Goal: Contribute content

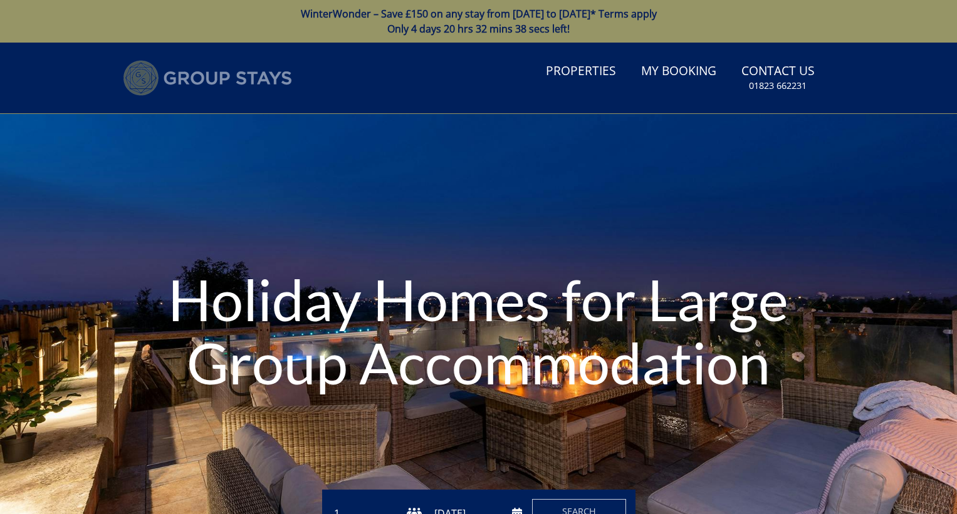
click at [243, 82] on img at bounding box center [207, 78] width 169 height 36
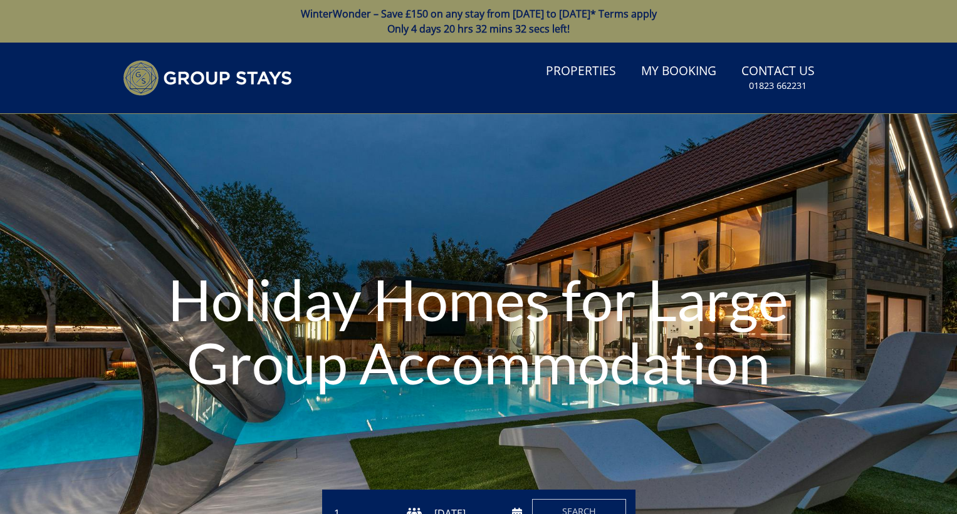
click at [782, 189] on div "Holiday Homes for Large Group Accommodation" at bounding box center [478, 333] width 957 height 439
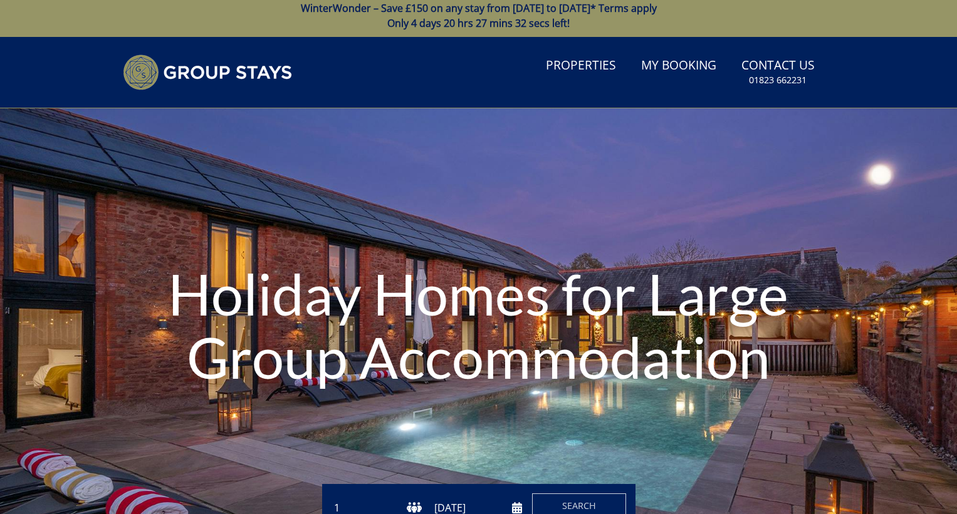
scroll to position [12, 0]
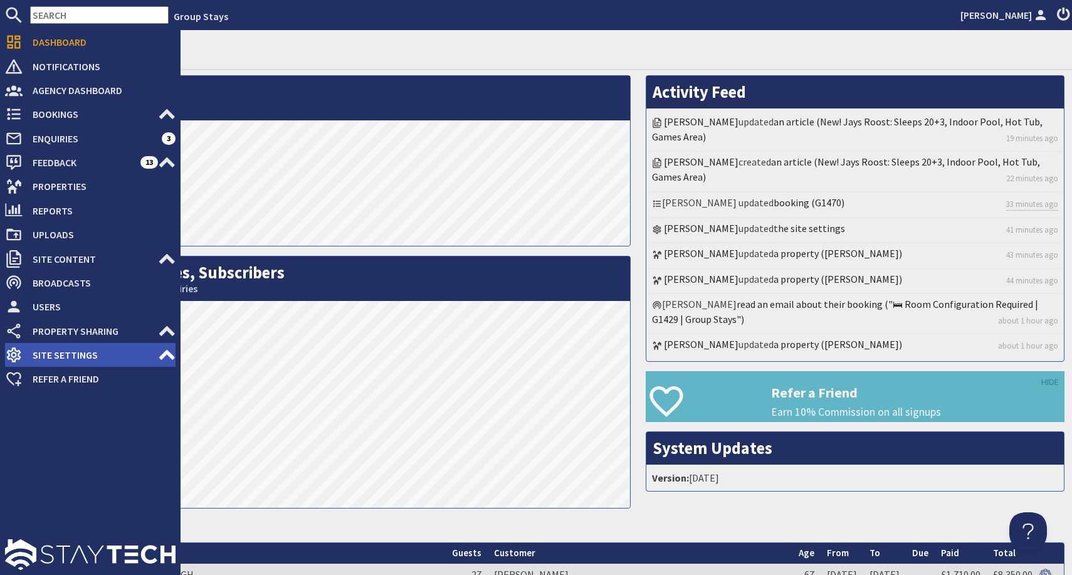
click at [158, 354] on icon at bounding box center [167, 355] width 18 height 18
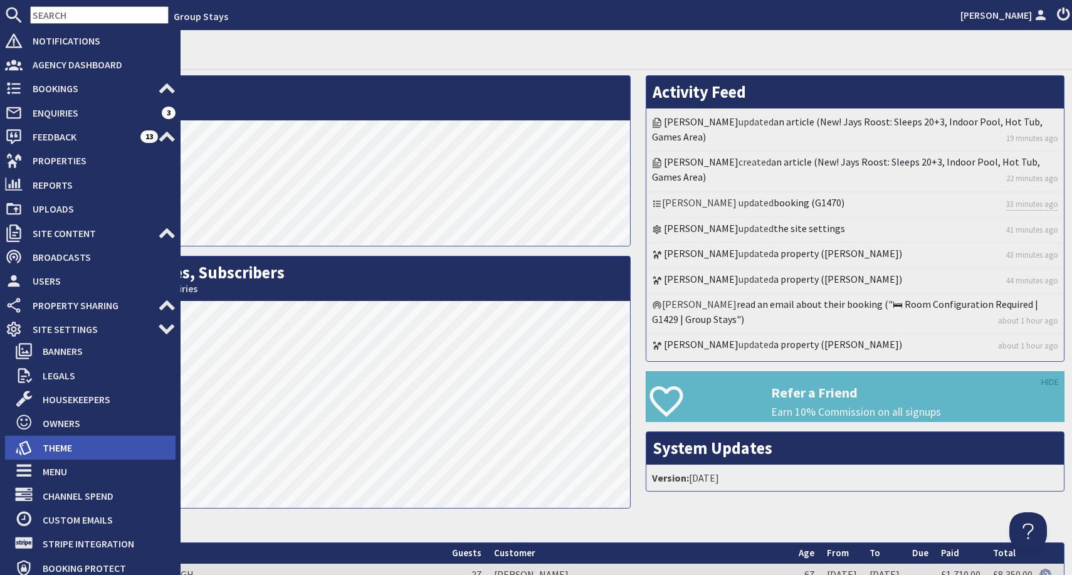
scroll to position [35, 0]
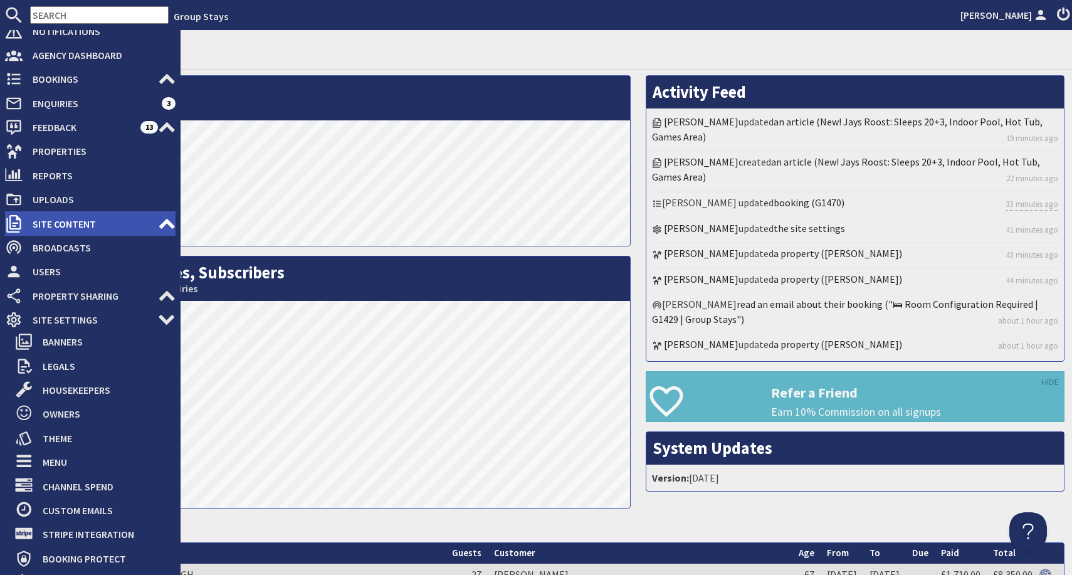
click at [150, 223] on span "Site Content" at bounding box center [90, 224] width 135 height 20
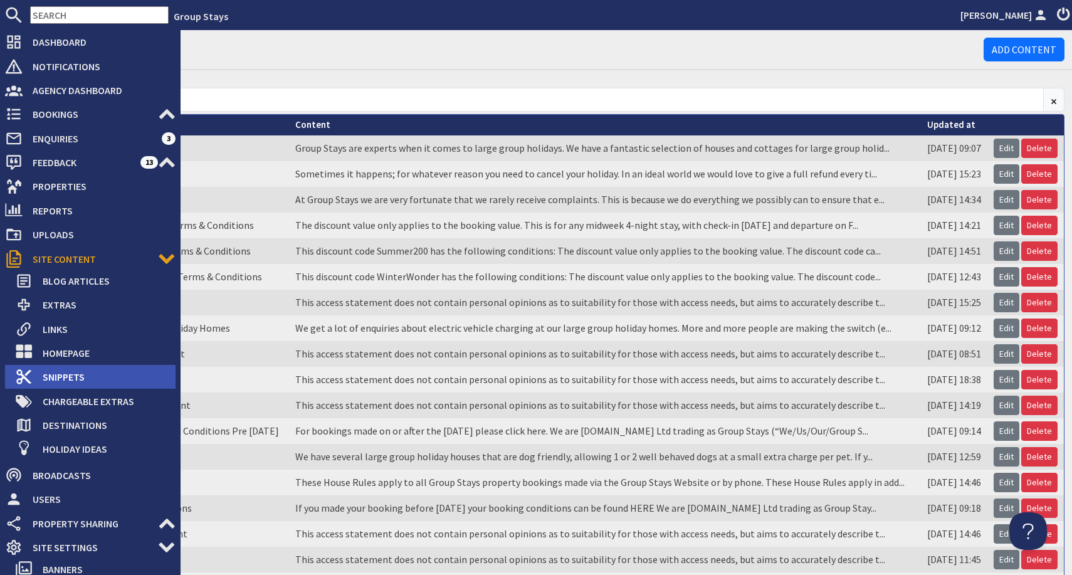
click at [68, 373] on span "Snippets" at bounding box center [104, 377] width 143 height 20
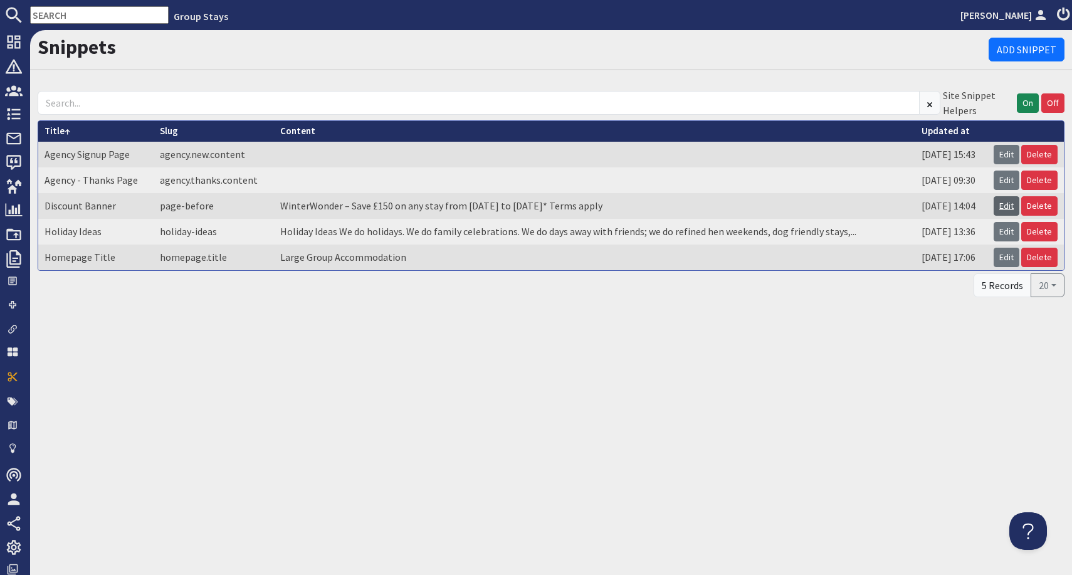
click at [1011, 207] on link "Edit" at bounding box center [1006, 205] width 26 height 19
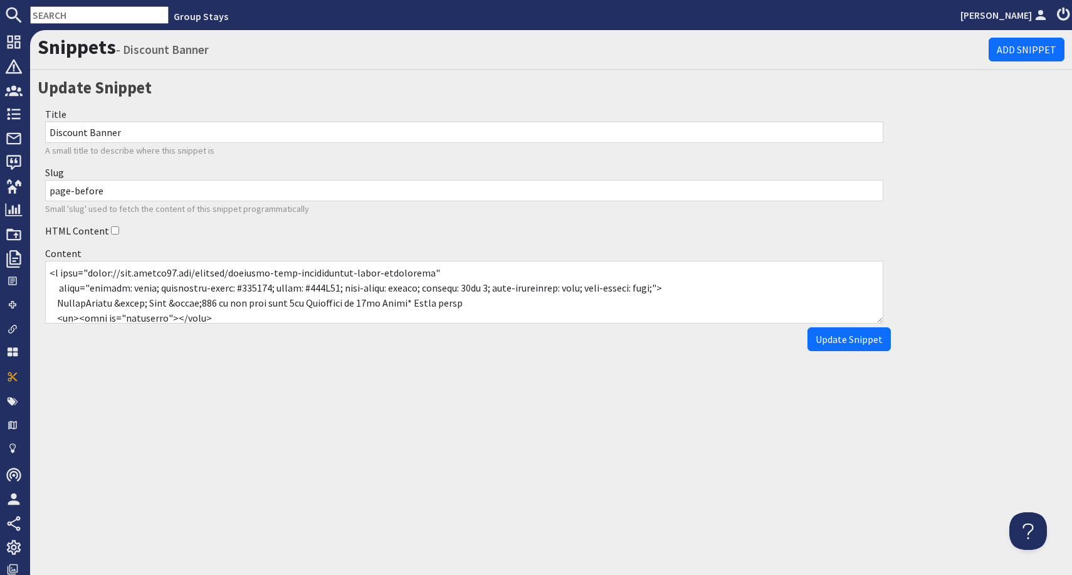
drag, startPoint x: 234, startPoint y: 287, endPoint x: 262, endPoint y: 288, distance: 27.6
click at [262, 288] on textarea "Content" at bounding box center [464, 292] width 838 height 63
drag, startPoint x: 231, startPoint y: 287, endPoint x: 263, endPoint y: 288, distance: 31.4
click at [263, 288] on textarea "Content" at bounding box center [464, 292] width 838 height 63
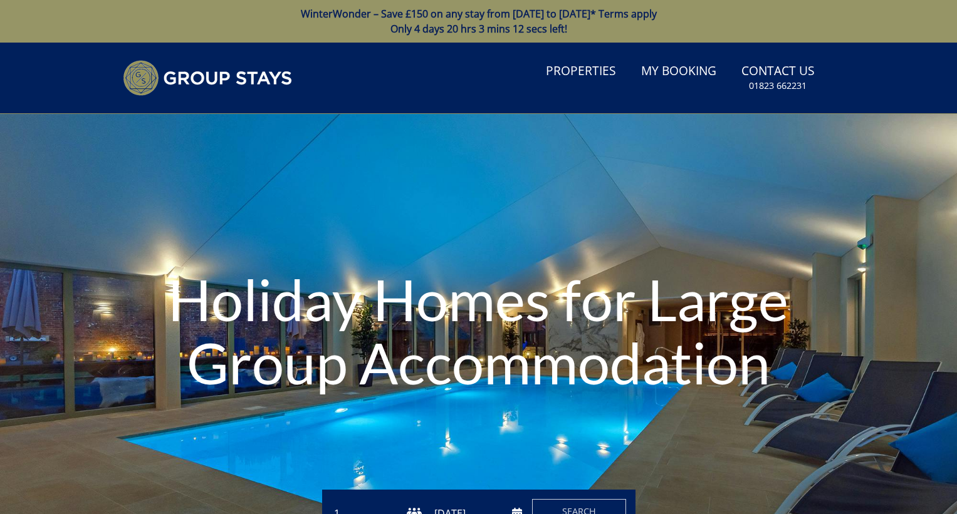
click at [42, 268] on div "Holiday Homes for Large Group Accommodation" at bounding box center [478, 333] width 957 height 181
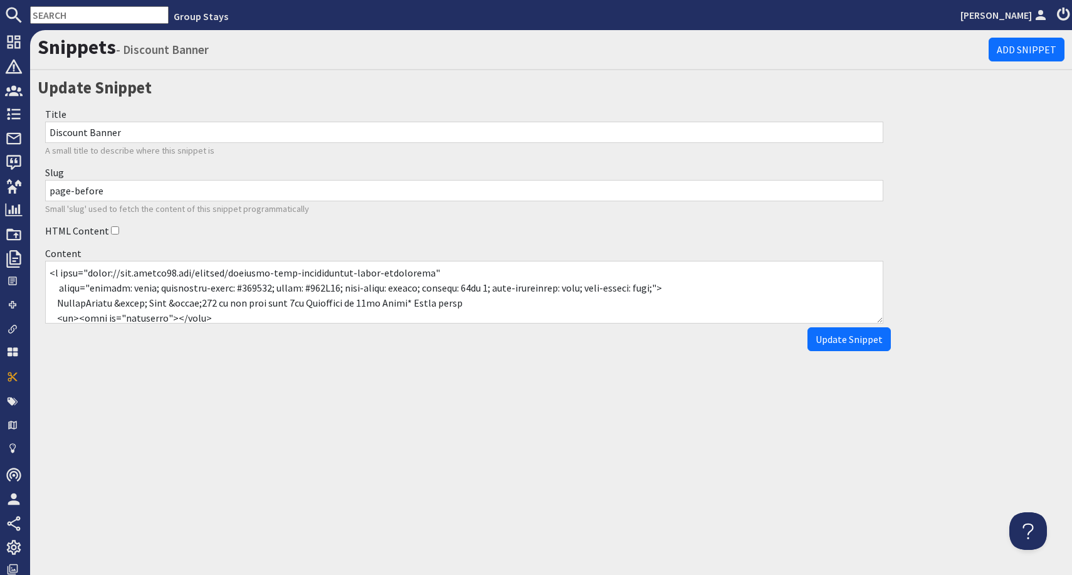
scroll to position [30, 0]
